Goal: Navigation & Orientation: Go to known website

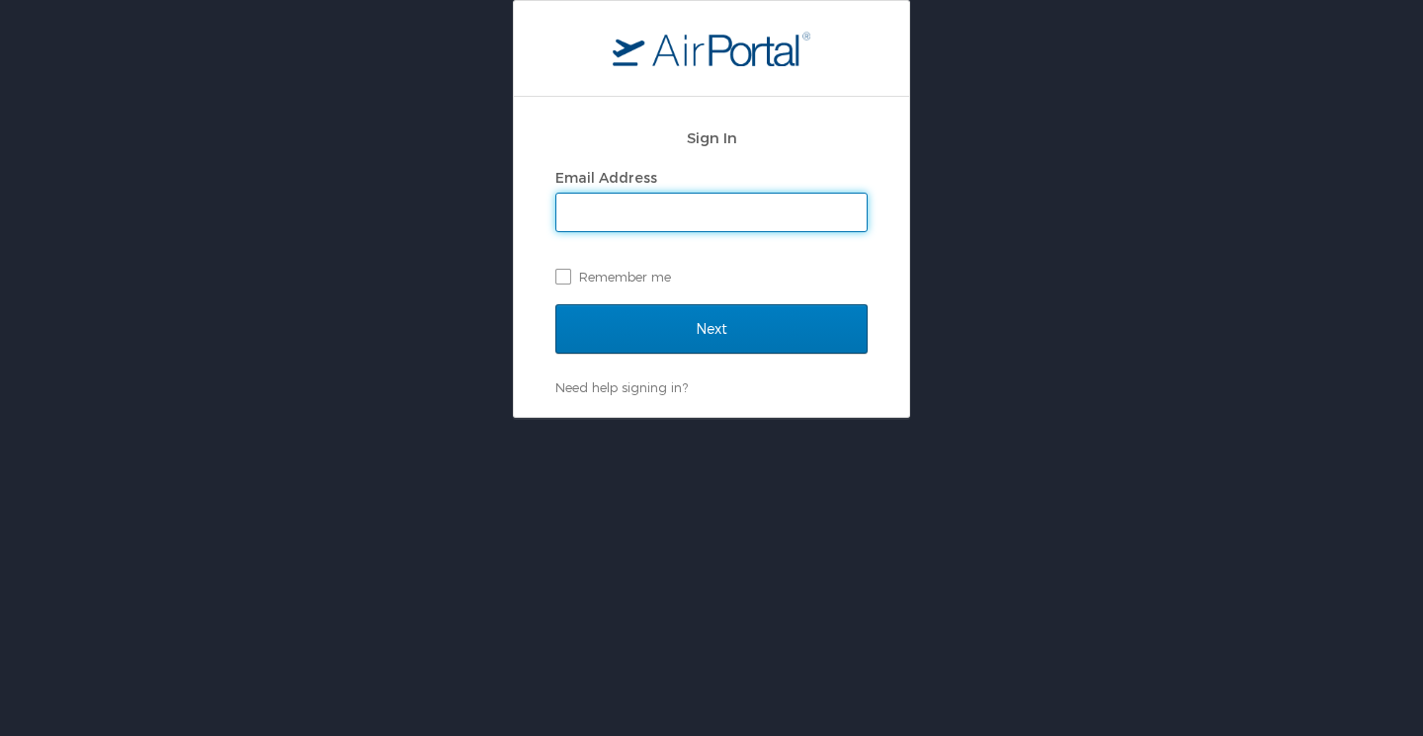
click at [575, 219] on input "Email Address" at bounding box center [711, 213] width 310 height 38
type input "kotchmd@me.com"
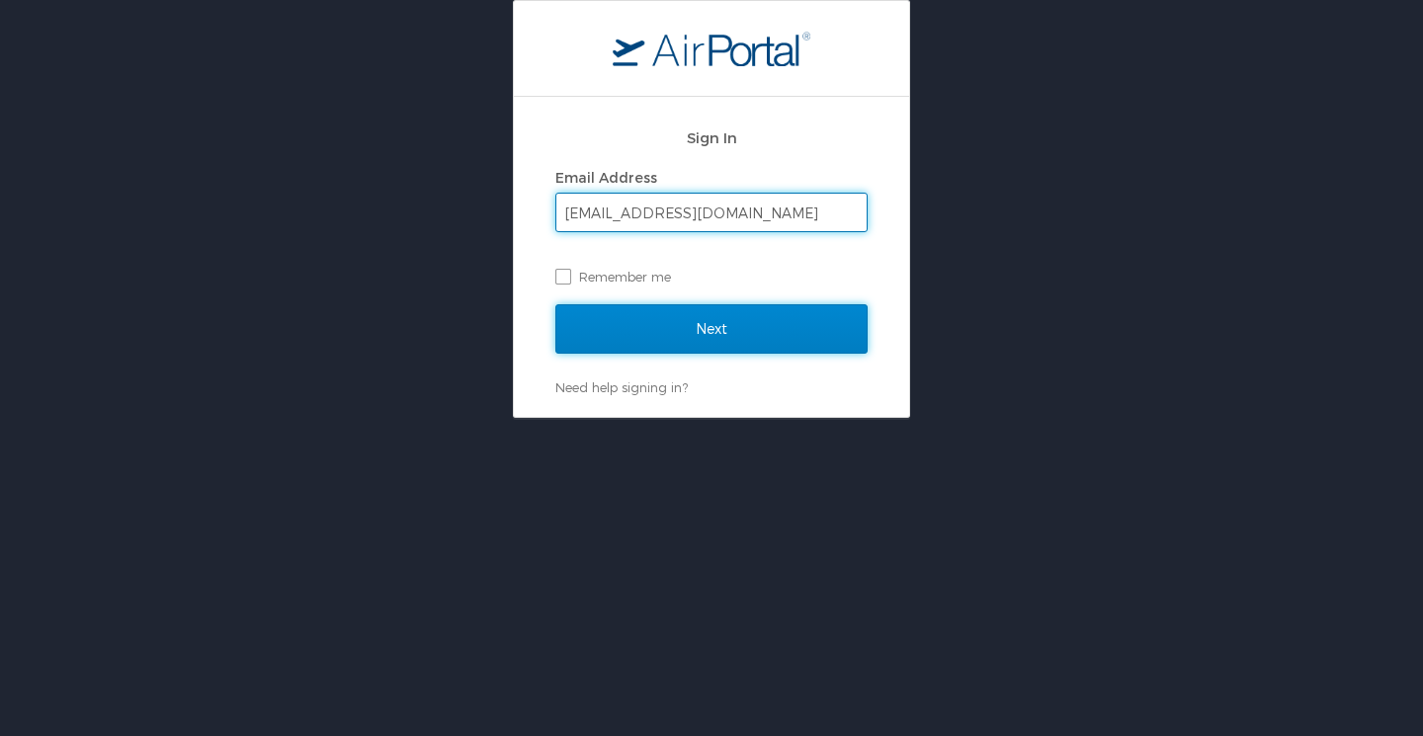
click at [688, 326] on input "Next" at bounding box center [711, 328] width 312 height 49
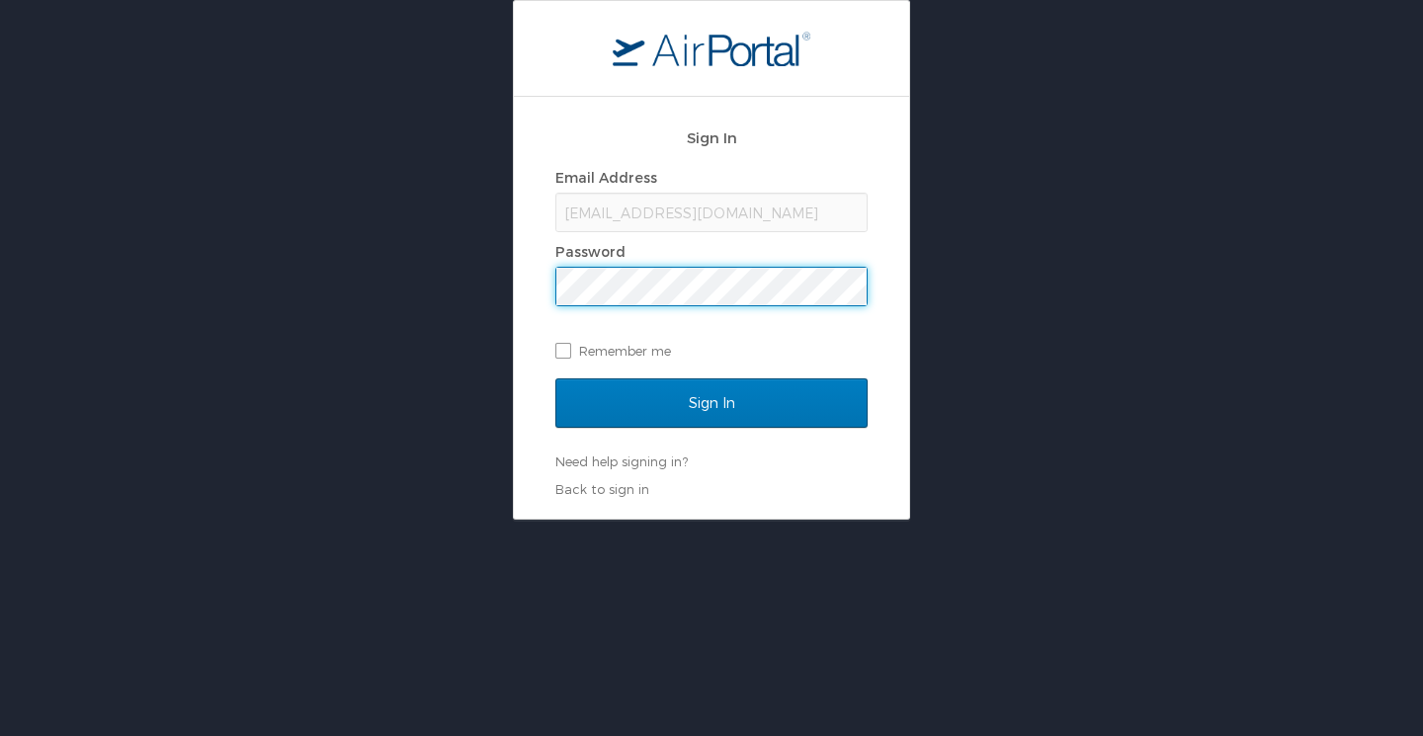
click at [555, 378] on input "Sign In" at bounding box center [711, 402] width 312 height 49
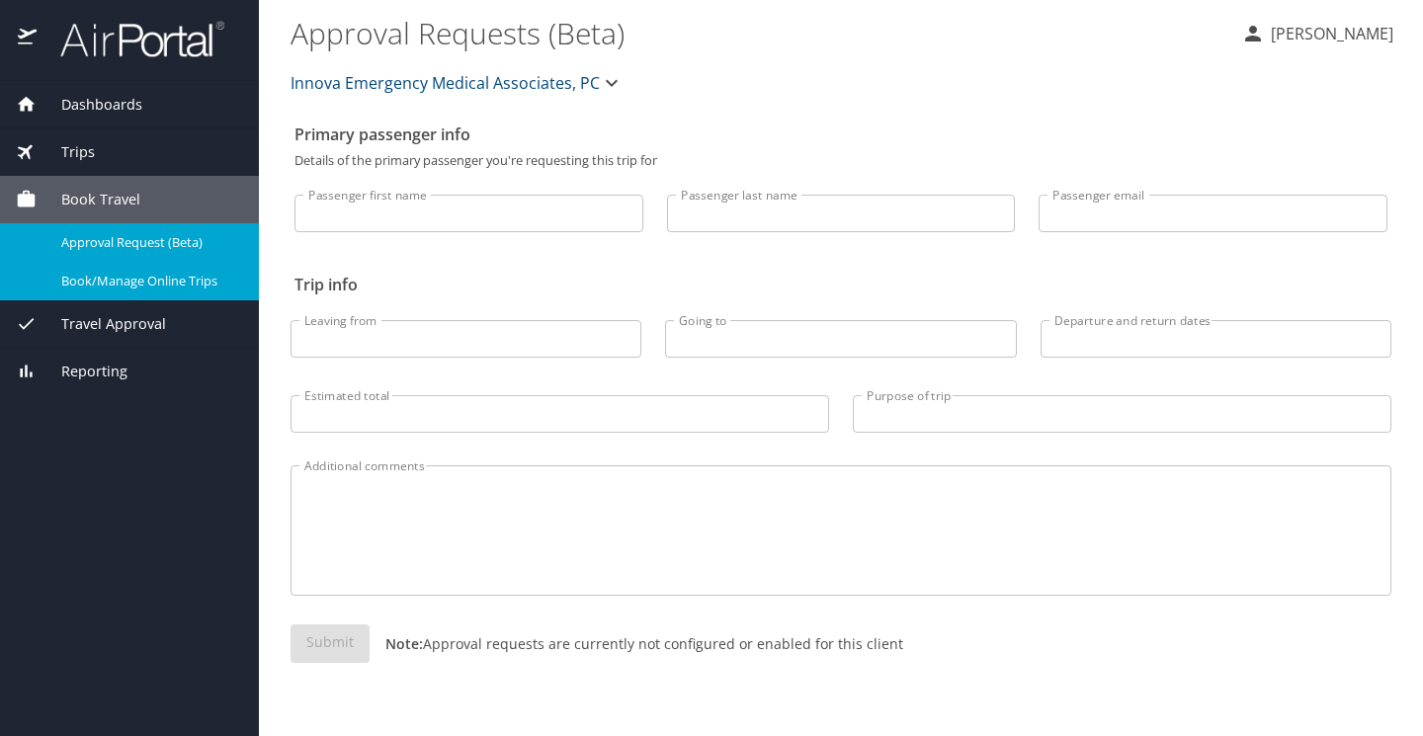
click at [159, 280] on span "Book/Manage Online Trips" at bounding box center [148, 281] width 174 height 19
